Goal: Task Accomplishment & Management: Use online tool/utility

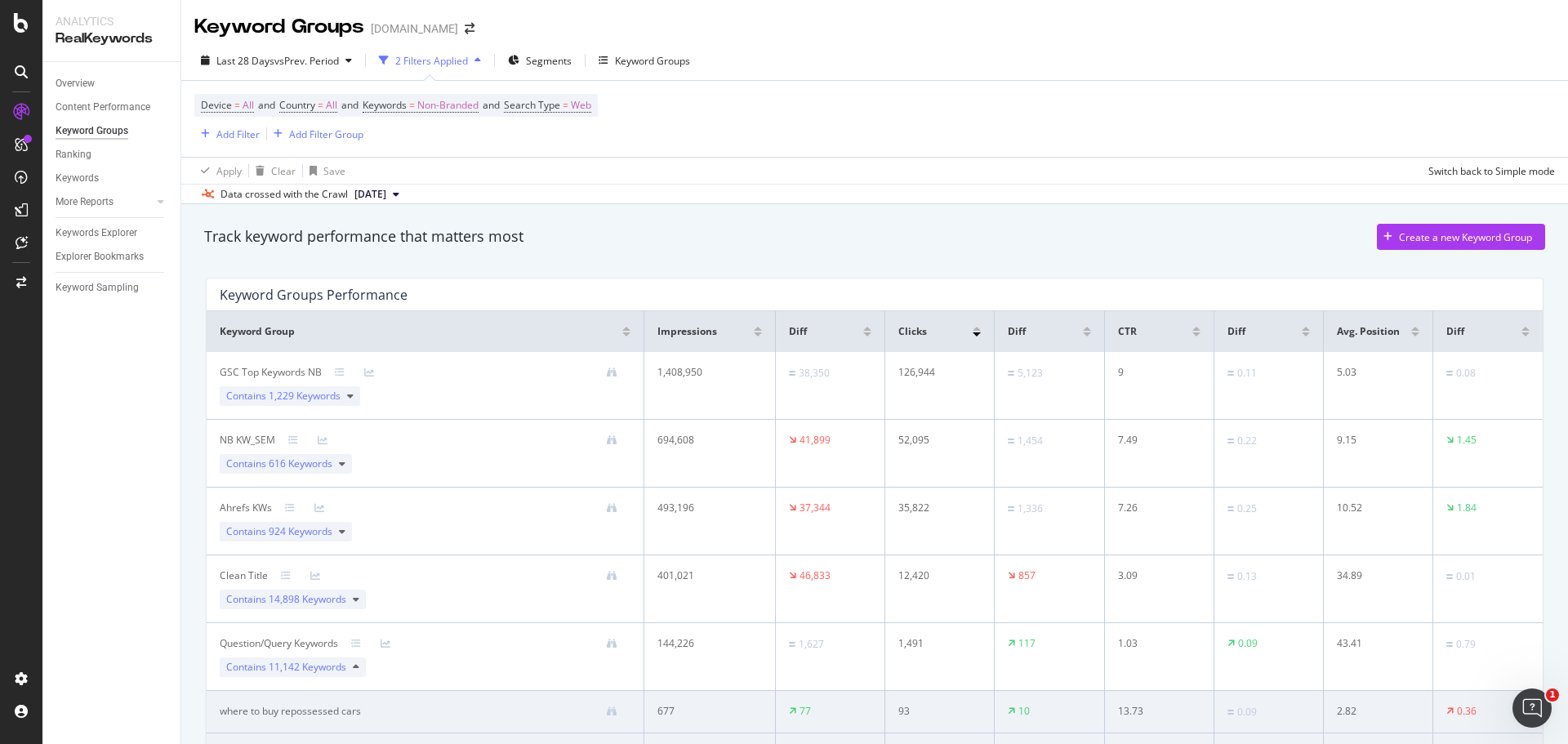
scroll to position [507, 0]
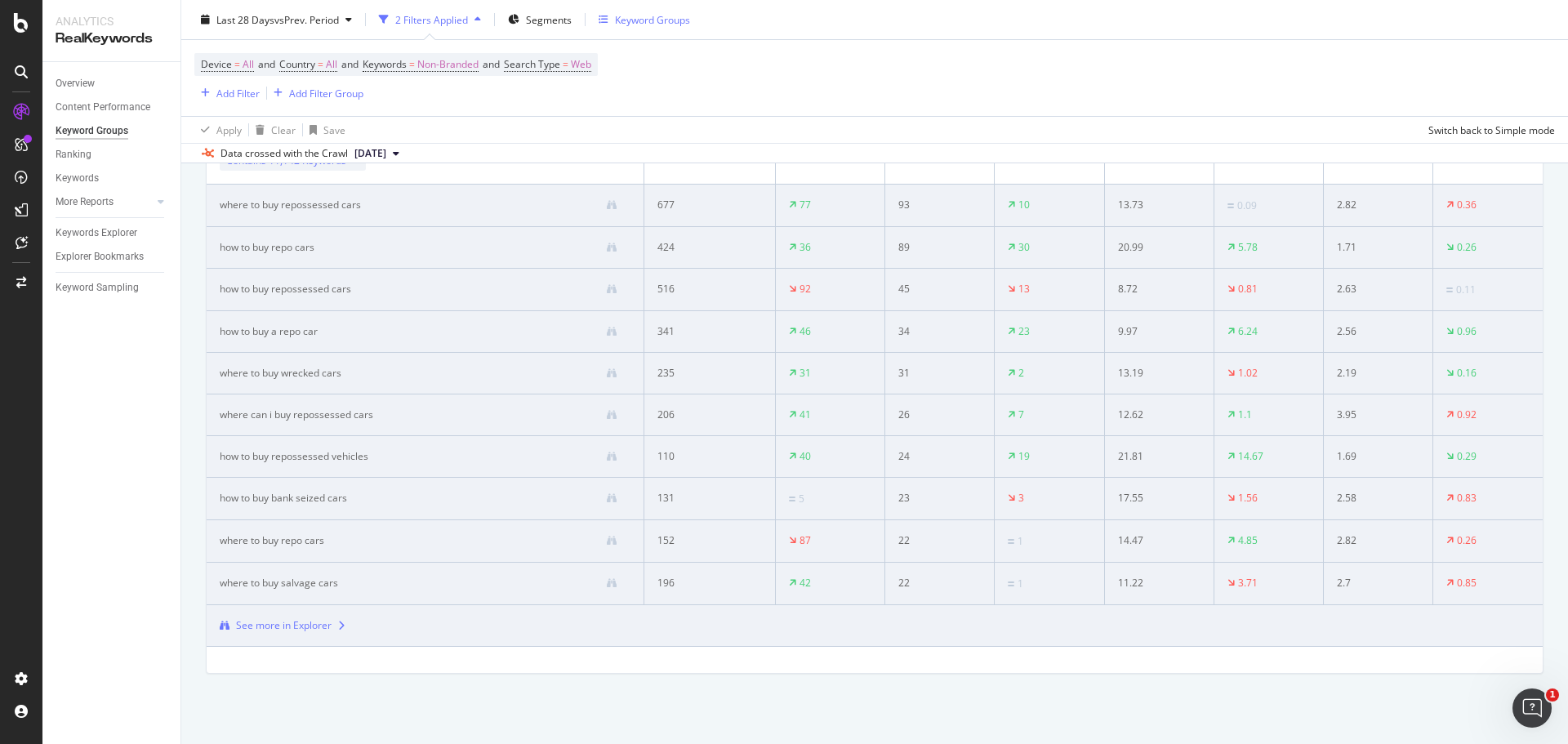
click at [626, 23] on div "Keyword Groups" at bounding box center [652, 19] width 76 height 14
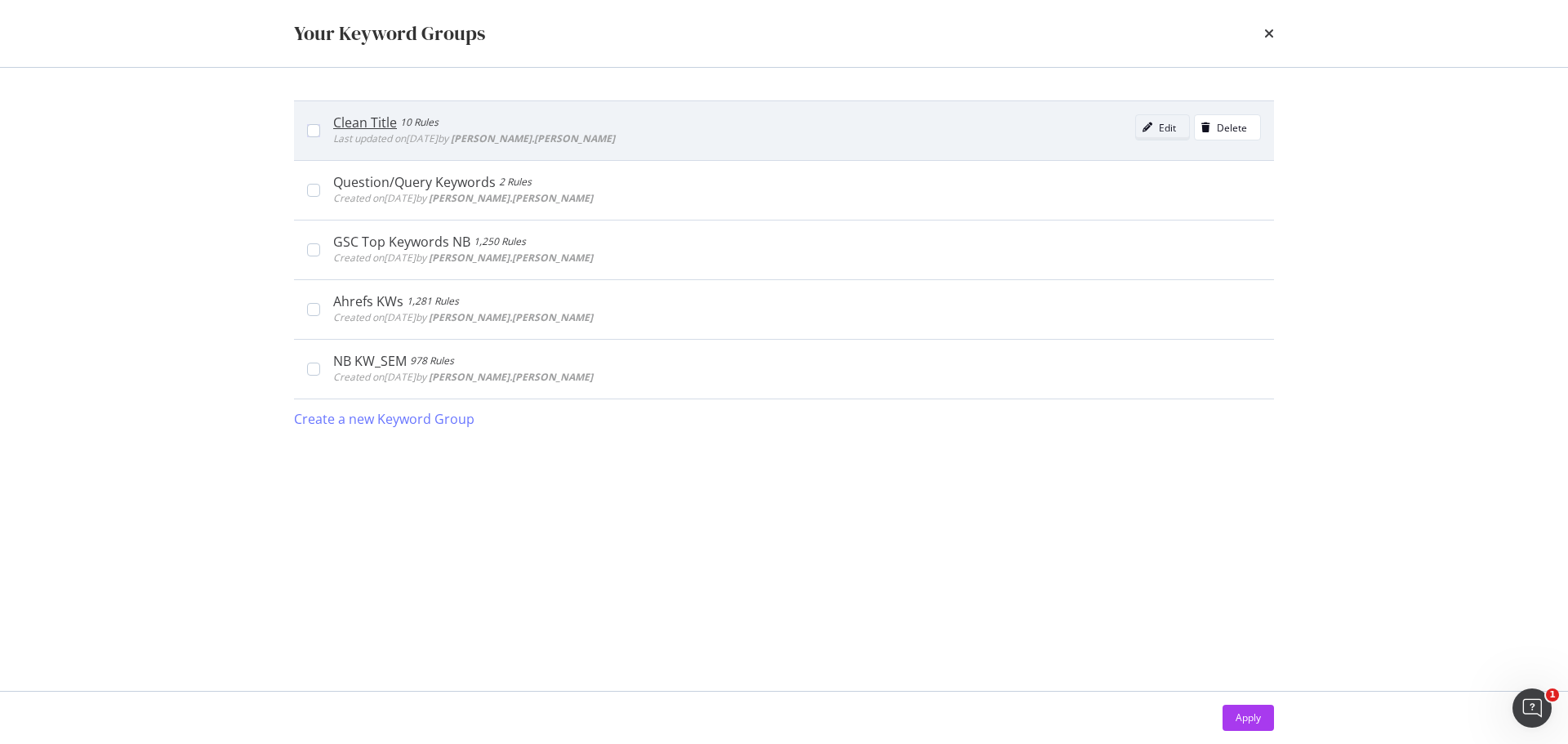
click at [1155, 133] on div "modal" at bounding box center [1147, 127] width 23 height 10
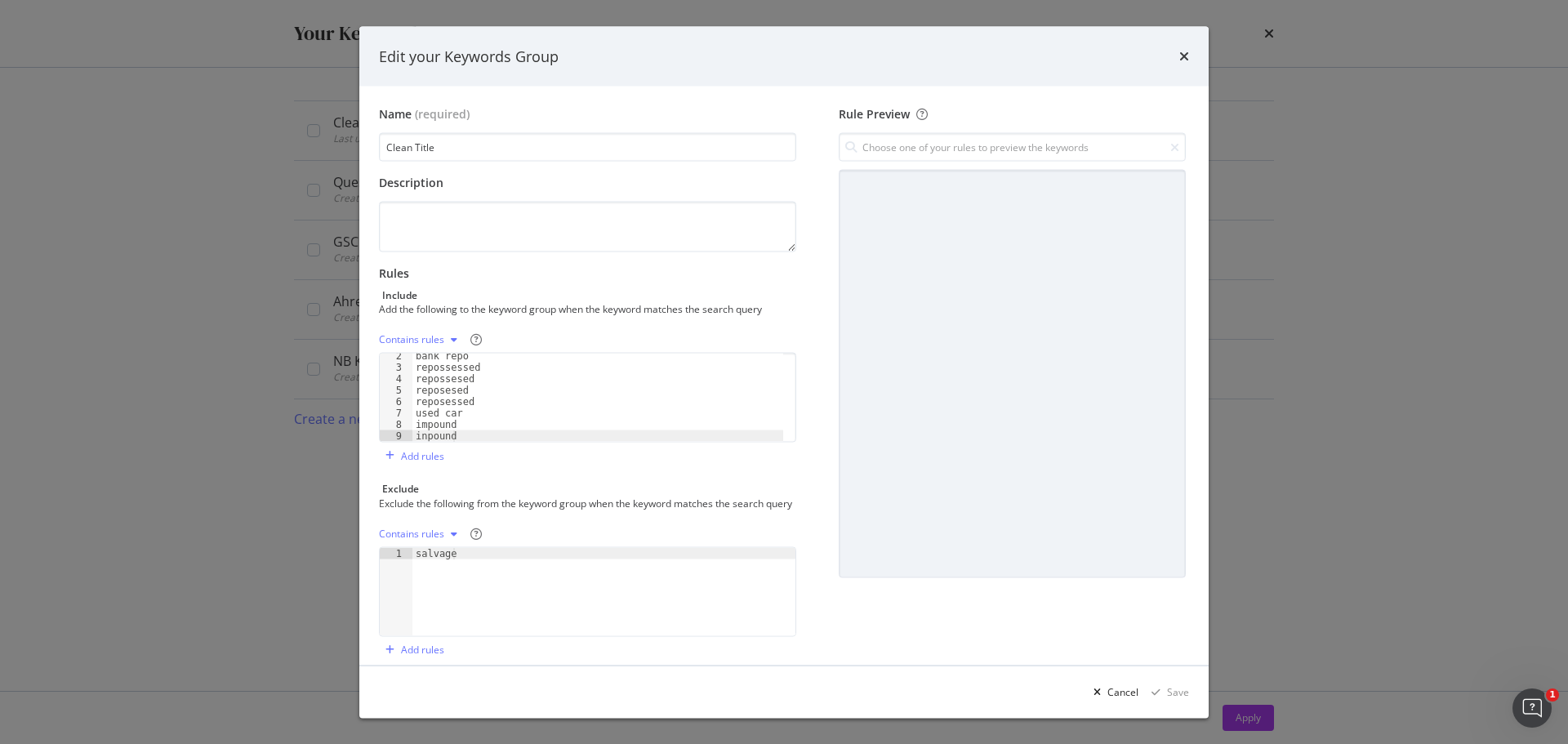
scroll to position [0, 0]
click at [430, 340] on div "Contains rules" at bounding box center [412, 340] width 65 height 10
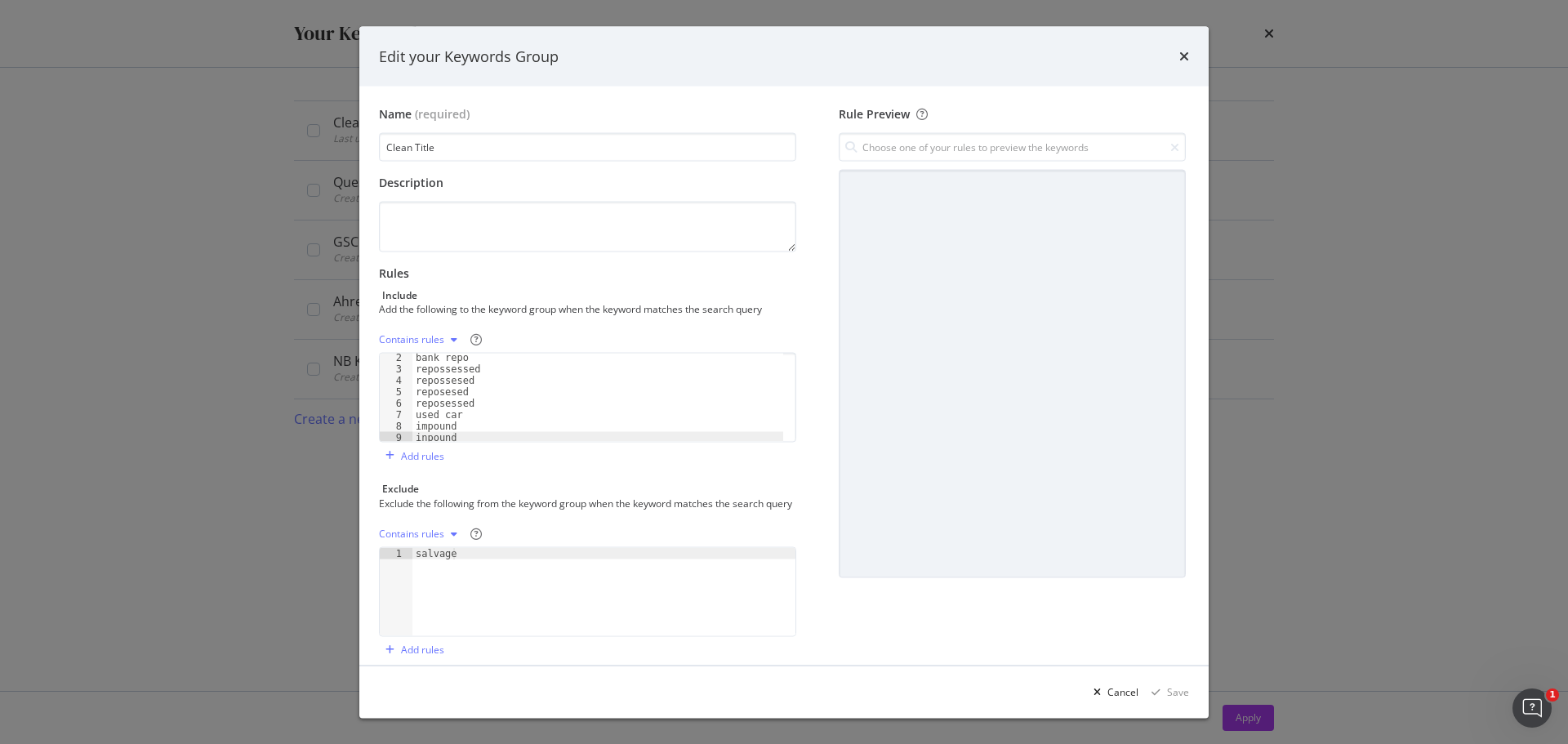
scroll to position [15, 0]
click at [1287, 506] on div "Edit your Keywords Group Name (required) Clean Title Description Rules Include …" at bounding box center [784, 372] width 1568 height 744
